Goal: Check status: Check status

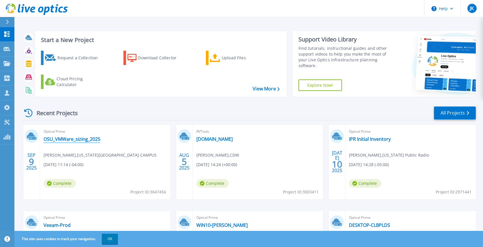
click at [77, 138] on link "OSU_VMWare_sizing_2025" at bounding box center [71, 139] width 57 height 6
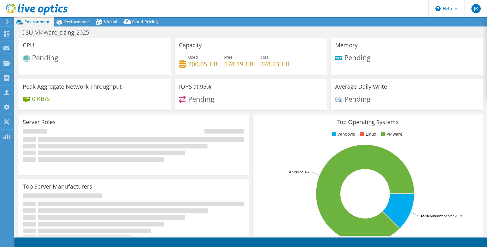
select select "USD"
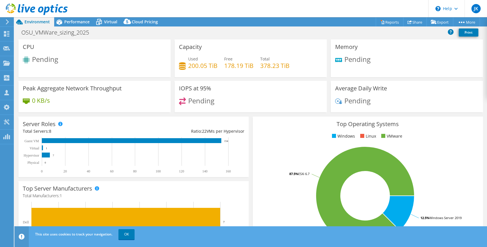
click at [45, 45] on div "CPU Pending" at bounding box center [94, 58] width 152 height 38
click at [72, 19] on span "Performance" at bounding box center [76, 21] width 25 height 5
